Goal: Obtain resource: Download file/media

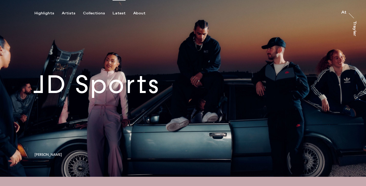
click at [113, 14] on div "Latest" at bounding box center [119, 13] width 13 height 5
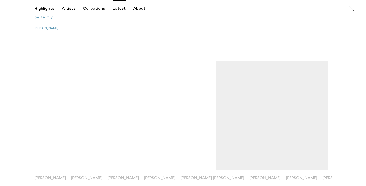
scroll to position [2425, 0]
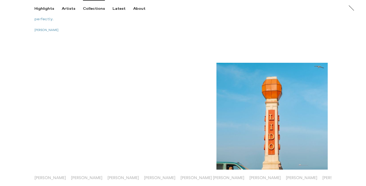
click at [94, 8] on div "Collections" at bounding box center [94, 8] width 22 height 5
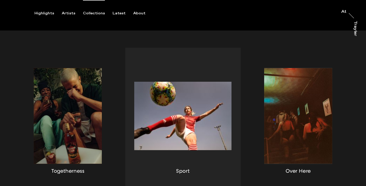
scroll to position [110, 0]
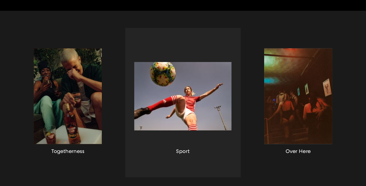
click at [140, 56] on div "button" at bounding box center [182, 102] width 115 height 149
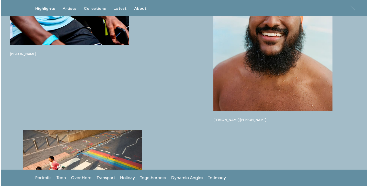
scroll to position [579, 0]
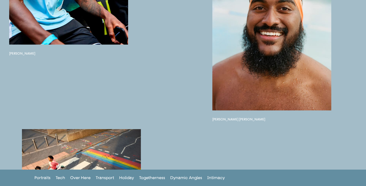
click at [238, 46] on button "button" at bounding box center [272, 37] width 119 height 145
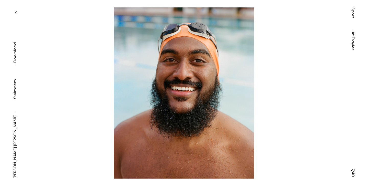
click at [12, 80] on button at bounding box center [92, 46] width 184 height 93
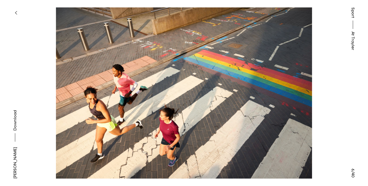
click at [278, 77] on button at bounding box center [276, 46] width 184 height 93
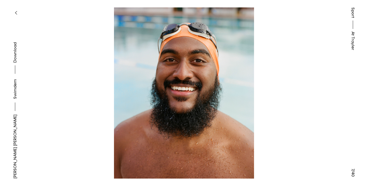
click at [18, 99] on link "Swimdem" at bounding box center [15, 89] width 6 height 20
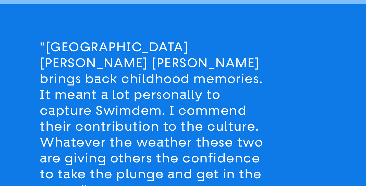
scroll to position [632, 0]
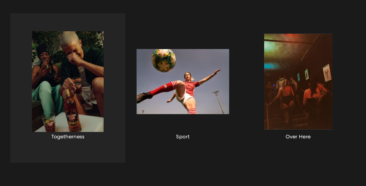
scroll to position [130, 0]
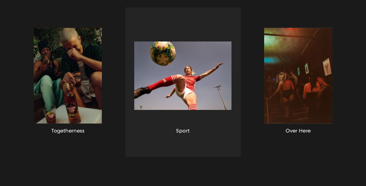
click at [155, 85] on div "button" at bounding box center [182, 81] width 115 height 149
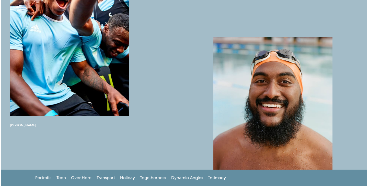
scroll to position [510, 0]
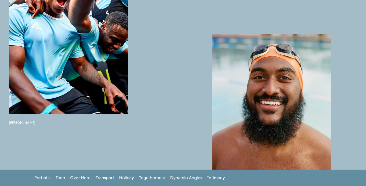
click at [284, 82] on button "button" at bounding box center [272, 106] width 119 height 145
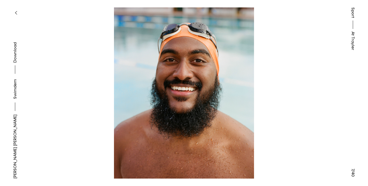
click at [16, 76] on button "Download" at bounding box center [15, 59] width 6 height 34
click at [16, 11] on icon "button" at bounding box center [16, 13] width 2 height 4
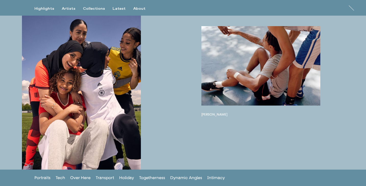
scroll to position [171, 0]
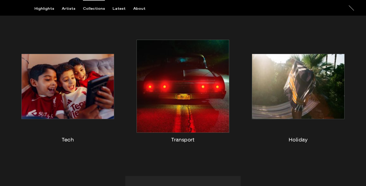
scroll to position [321, 0]
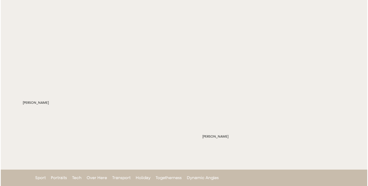
scroll to position [251, 0]
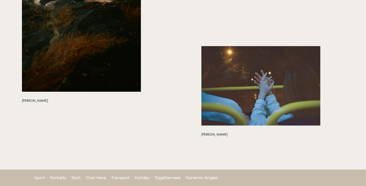
click at [280, 84] on button "button" at bounding box center [261, 85] width 119 height 79
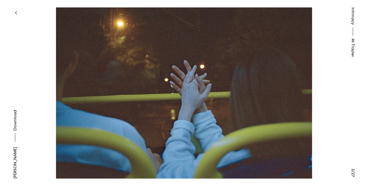
click at [16, 129] on span "Download" at bounding box center [15, 120] width 5 height 20
click at [15, 11] on icon "button" at bounding box center [16, 13] width 2 height 4
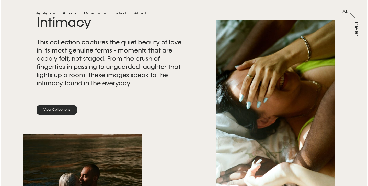
scroll to position [38, 0]
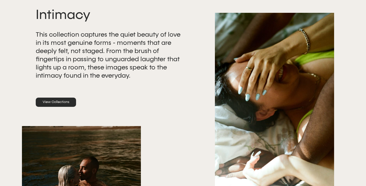
click at [276, 94] on button "button" at bounding box center [274, 103] width 119 height 180
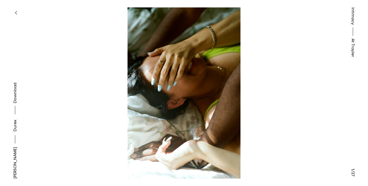
click at [14, 94] on button "Download" at bounding box center [15, 100] width 6 height 34
click at [15, 13] on icon "button" at bounding box center [16, 13] width 2 height 4
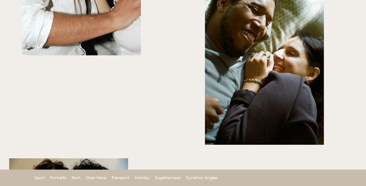
scroll to position [2079, 0]
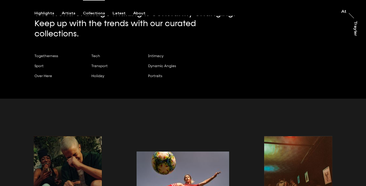
scroll to position [34, 0]
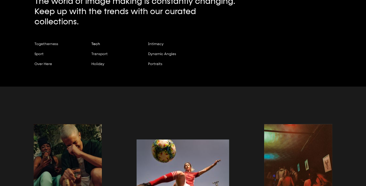
click at [94, 42] on span "Tech" at bounding box center [95, 44] width 9 height 4
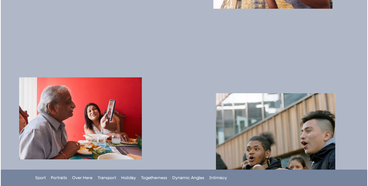
scroll to position [677, 0]
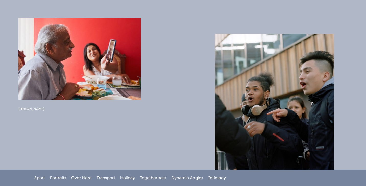
click at [73, 84] on button "button" at bounding box center [79, 59] width 123 height 82
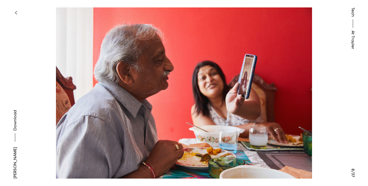
click at [16, 110] on span "Download" at bounding box center [15, 120] width 5 height 20
click at [16, 12] on icon "button" at bounding box center [16, 13] width 2 height 4
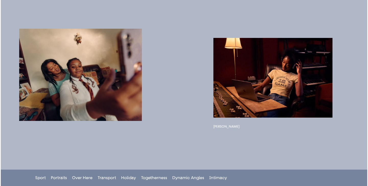
scroll to position [2982, 0]
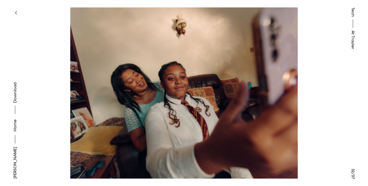
click at [16, 102] on span "Download" at bounding box center [15, 92] width 5 height 20
click at [16, 13] on icon "button" at bounding box center [16, 13] width 2 height 4
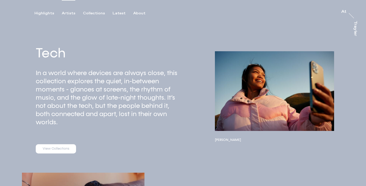
click at [64, 12] on div "Artists" at bounding box center [69, 13] width 14 height 5
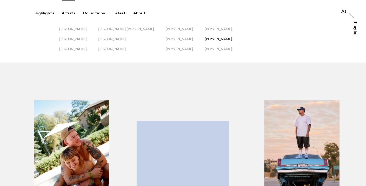
click at [208, 39] on span "[PERSON_NAME]" at bounding box center [219, 39] width 28 height 4
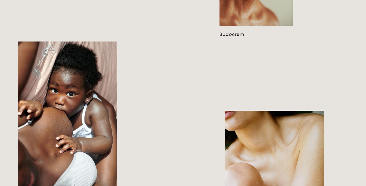
scroll to position [497, 0]
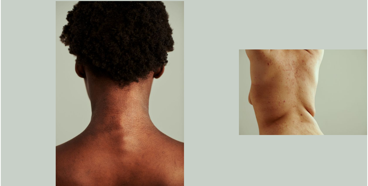
scroll to position [956, 0]
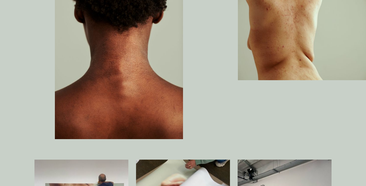
click at [255, 42] on img "button" at bounding box center [302, 38] width 128 height 86
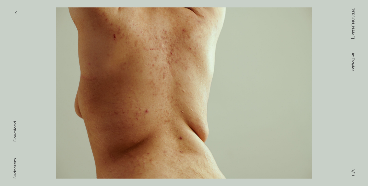
click at [16, 129] on span "Download" at bounding box center [15, 131] width 5 height 20
click at [17, 10] on button "button" at bounding box center [15, 12] width 11 height 11
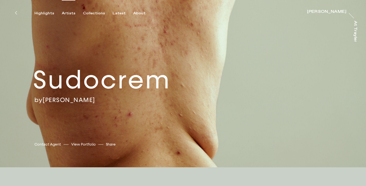
click at [69, 13] on div "Artists" at bounding box center [69, 13] width 14 height 5
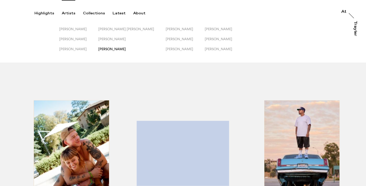
click at [114, 49] on span "[PERSON_NAME]" at bounding box center [112, 49] width 28 height 4
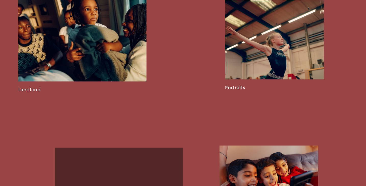
scroll to position [659, 0]
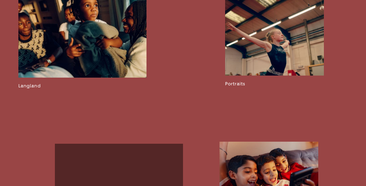
click at [72, 78] on link at bounding box center [82, 34] width 128 height 107
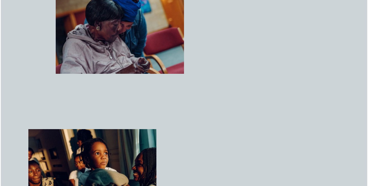
scroll to position [906, 0]
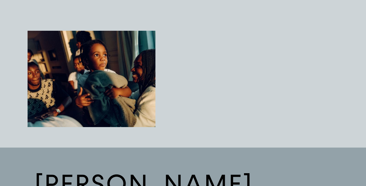
click at [72, 77] on img "button" at bounding box center [92, 79] width 128 height 96
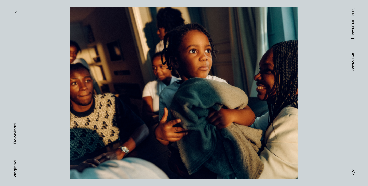
click at [15, 132] on span "Download" at bounding box center [15, 133] width 5 height 20
click at [18, 12] on button "button" at bounding box center [15, 12] width 11 height 11
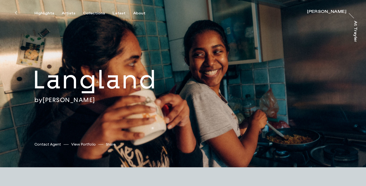
click at [16, 12] on icon at bounding box center [16, 13] width 2 height 4
